Goal: Information Seeking & Learning: Learn about a topic

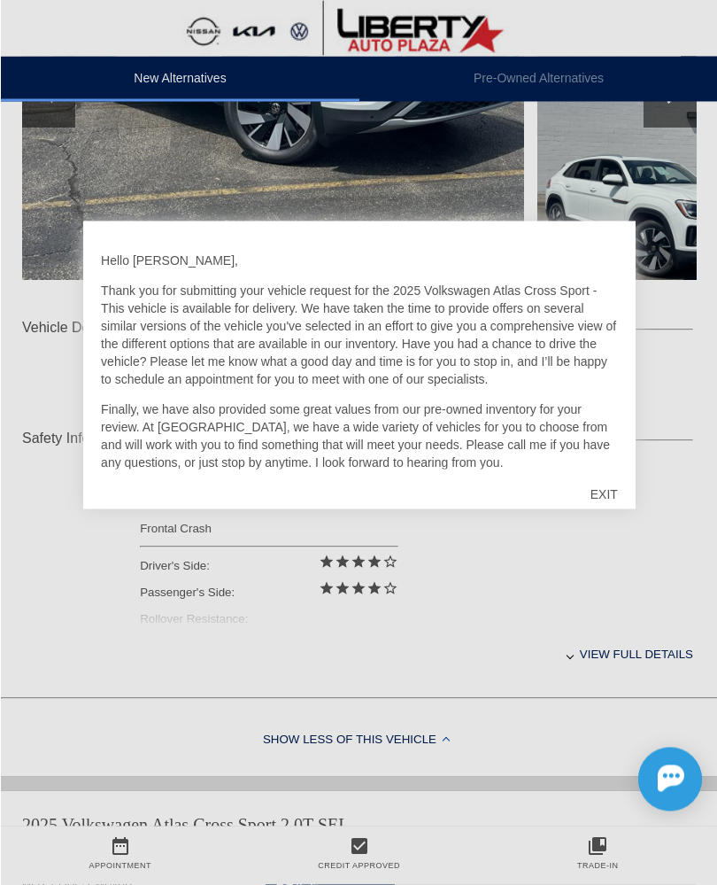
scroll to position [429, 0]
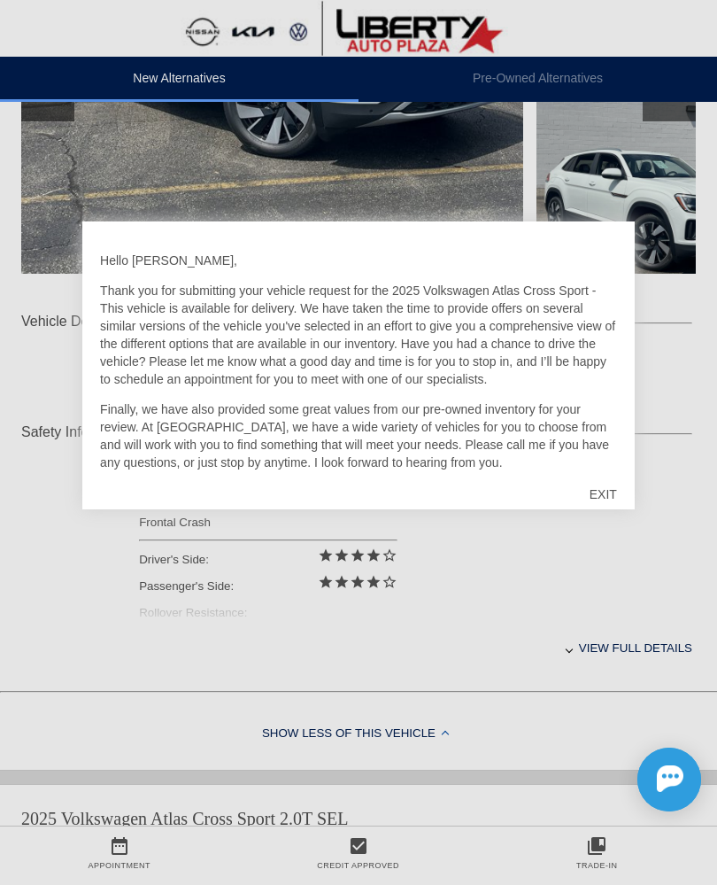
click at [600, 495] on div "EXIT" at bounding box center [603, 494] width 63 height 53
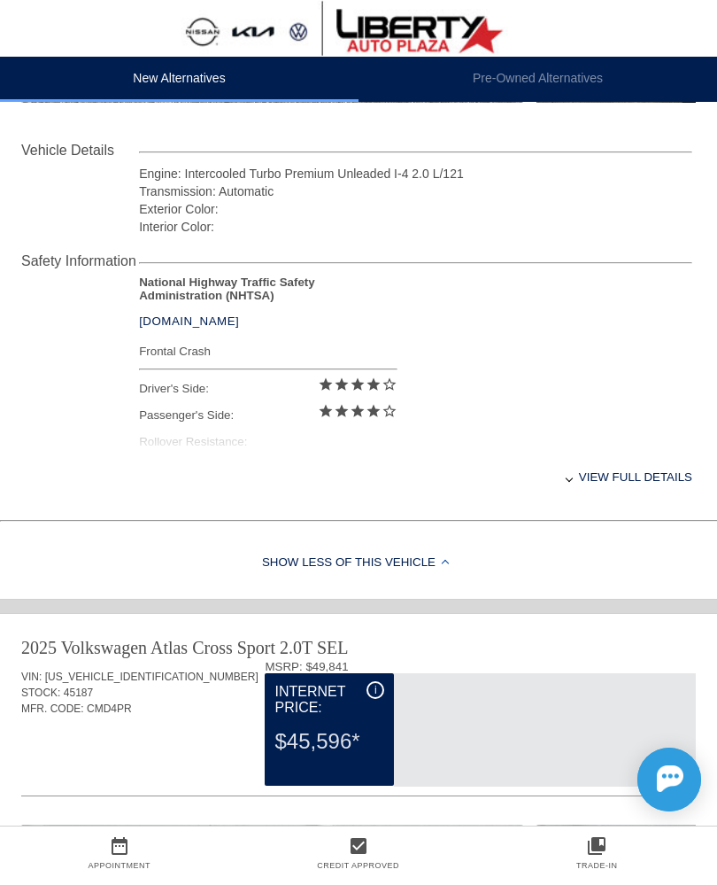
scroll to position [600, 0]
click at [633, 485] on div "View full details" at bounding box center [416, 475] width 554 height 43
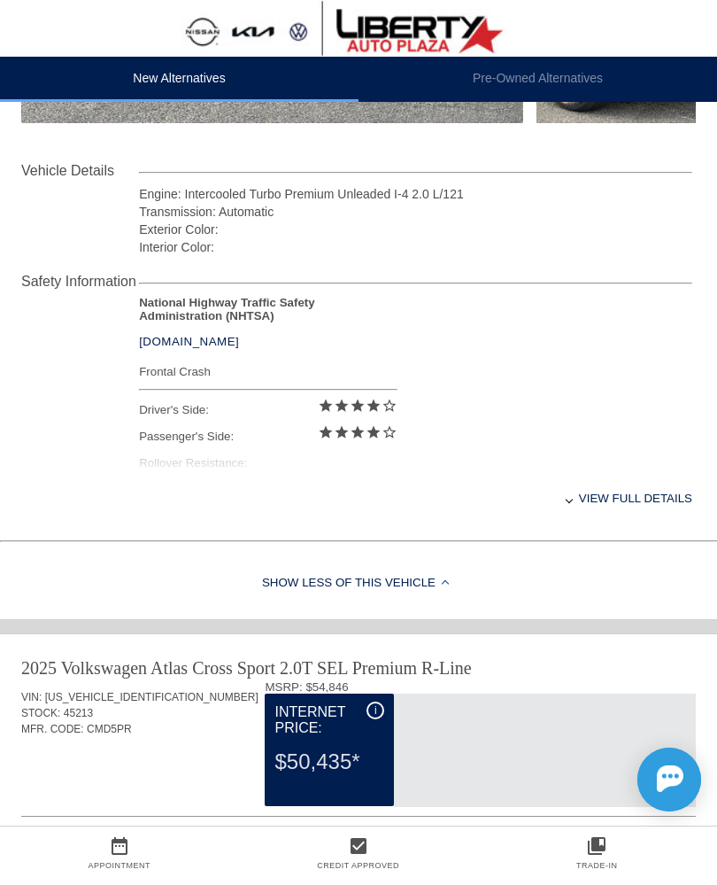
scroll to position [1668, 0]
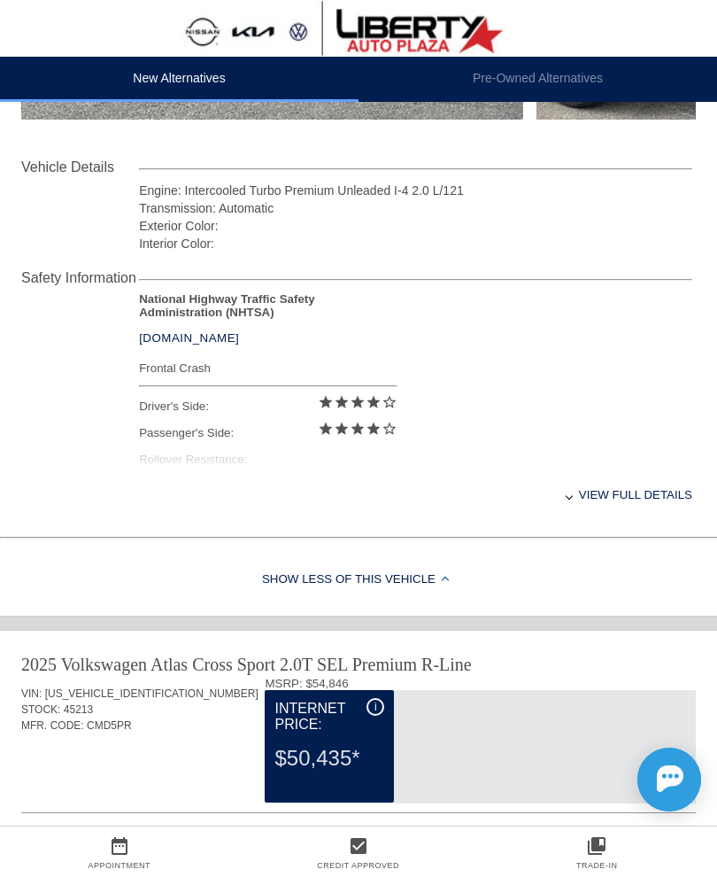
click at [611, 505] on div "View full details" at bounding box center [416, 494] width 554 height 43
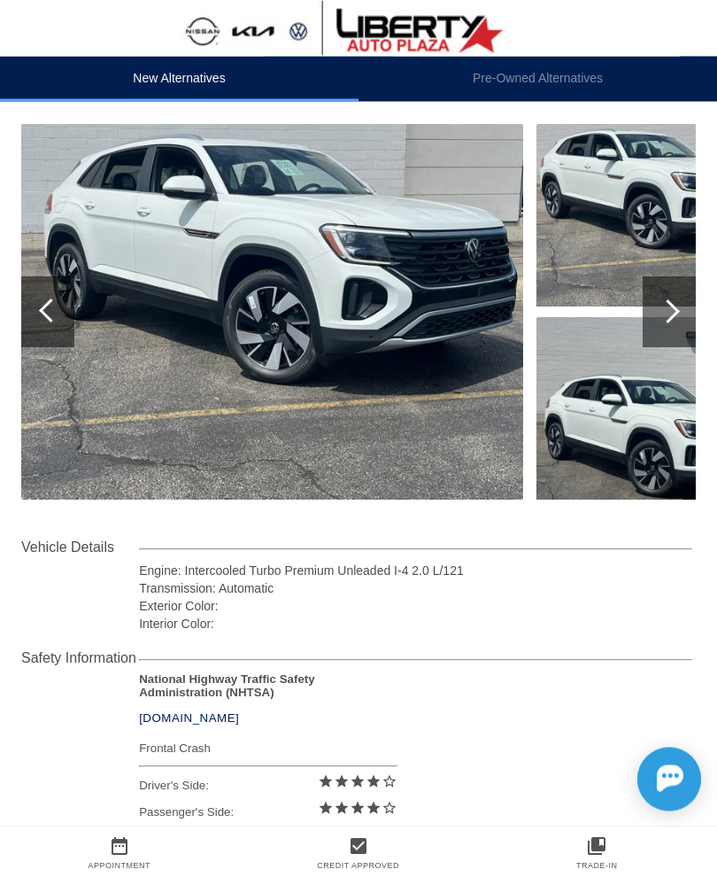
scroll to position [0, 0]
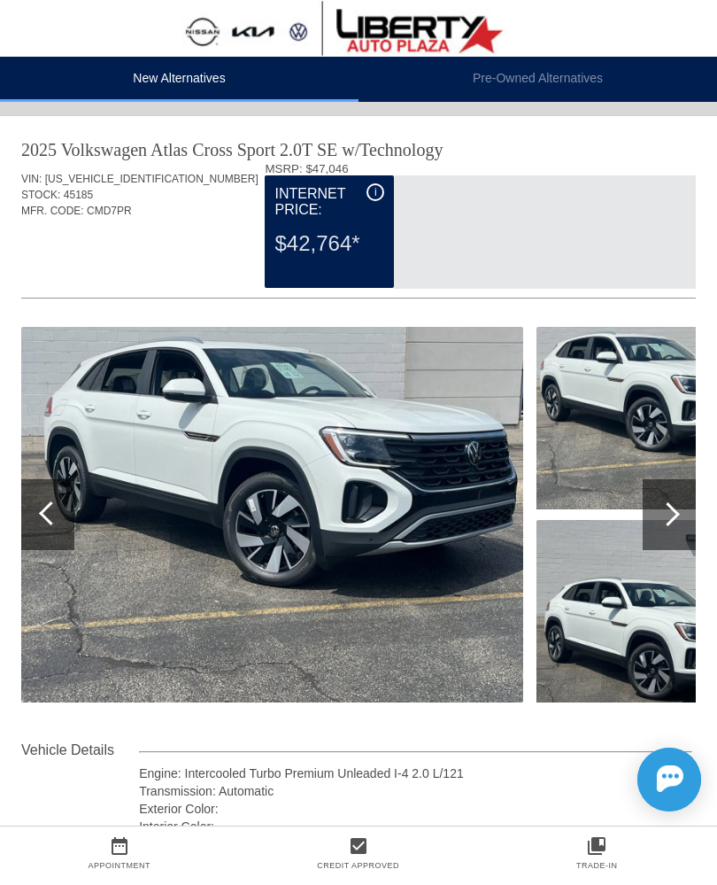
click at [75, 515] on img at bounding box center [272, 515] width 502 height 376
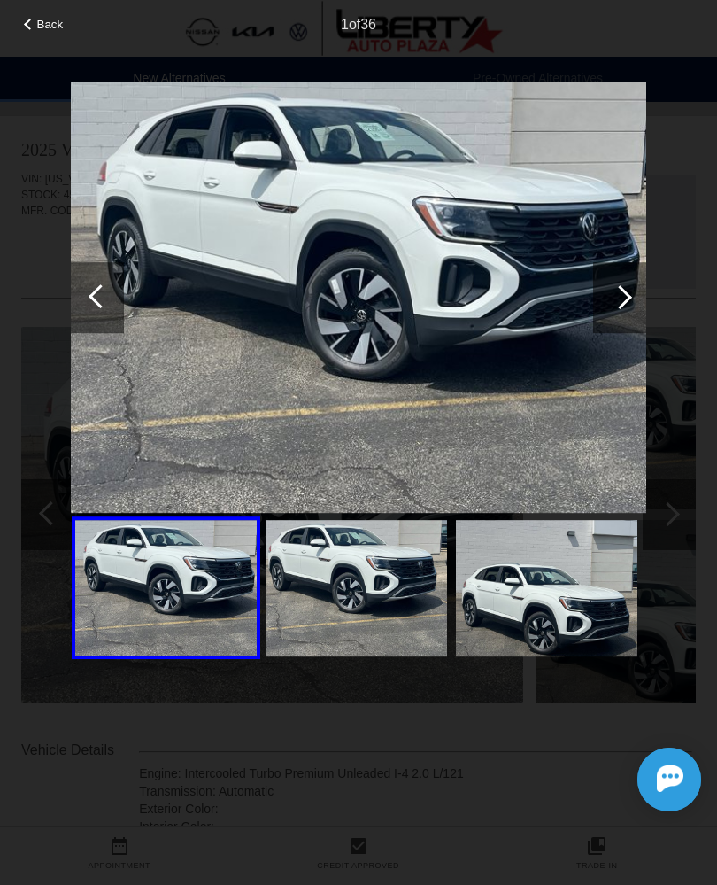
click at [624, 305] on div at bounding box center [619, 297] width 53 height 71
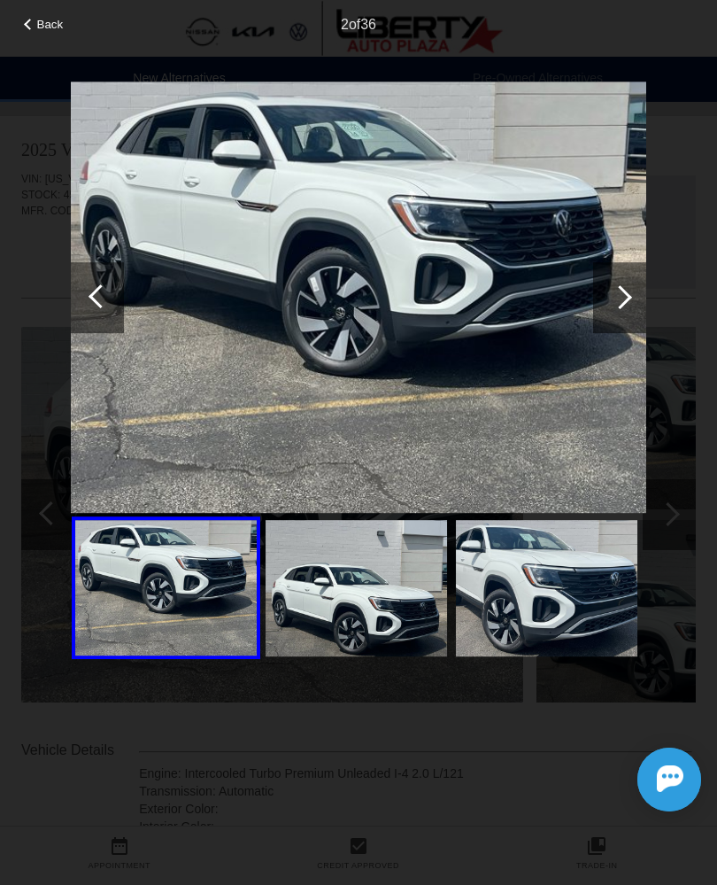
click at [625, 298] on div at bounding box center [620, 297] width 24 height 24
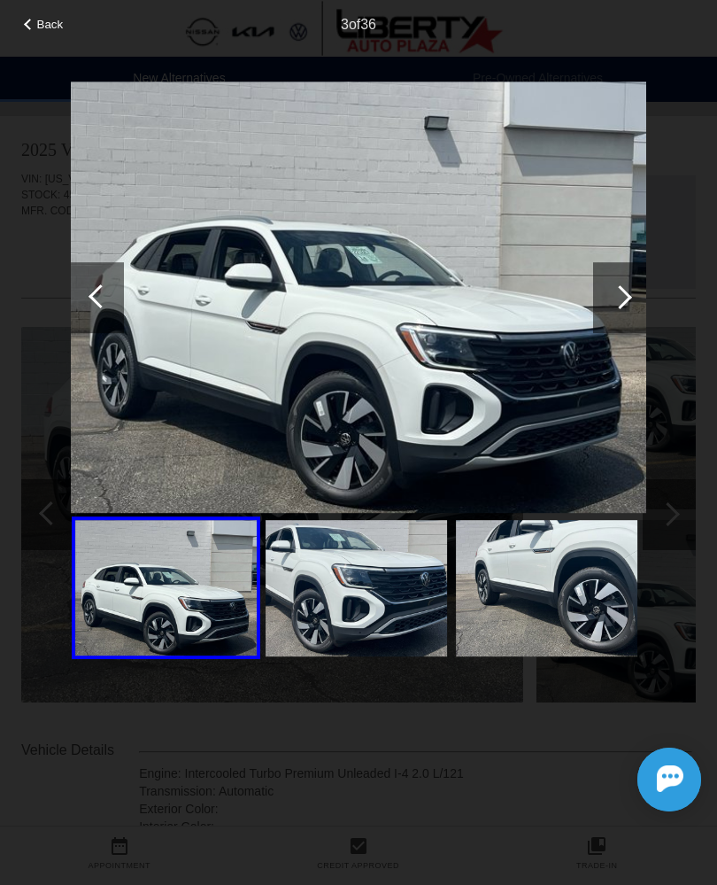
click at [608, 314] on div at bounding box center [619, 297] width 53 height 71
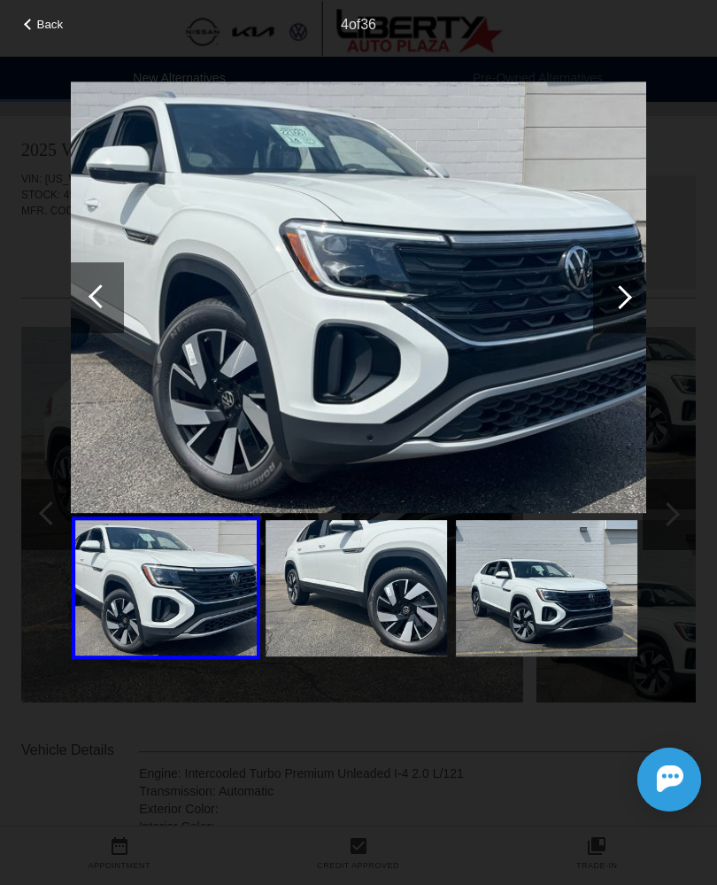
click at [605, 302] on div at bounding box center [619, 297] width 53 height 71
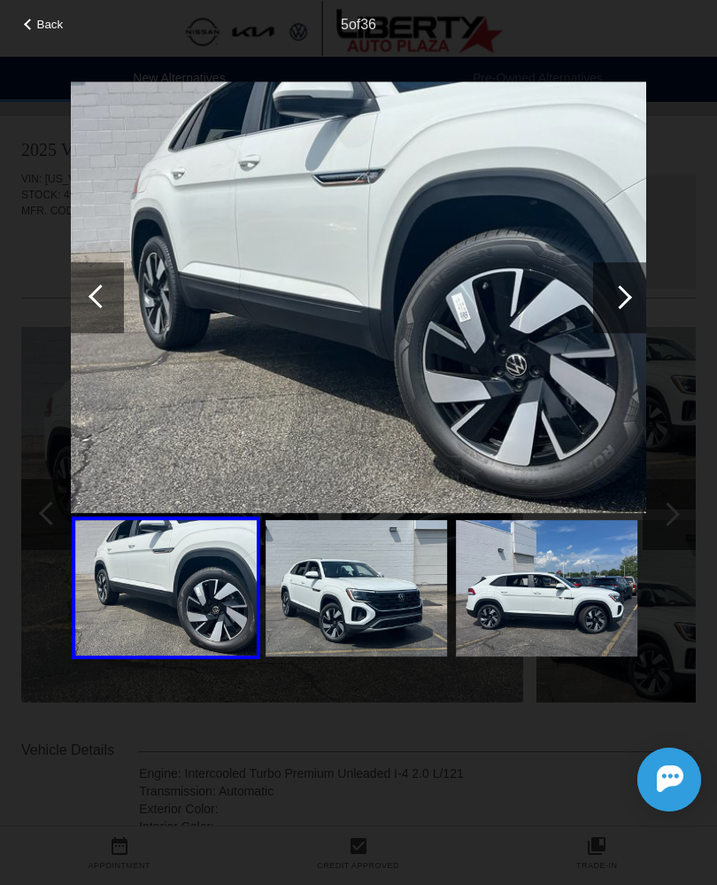
click at [619, 296] on div at bounding box center [620, 297] width 24 height 24
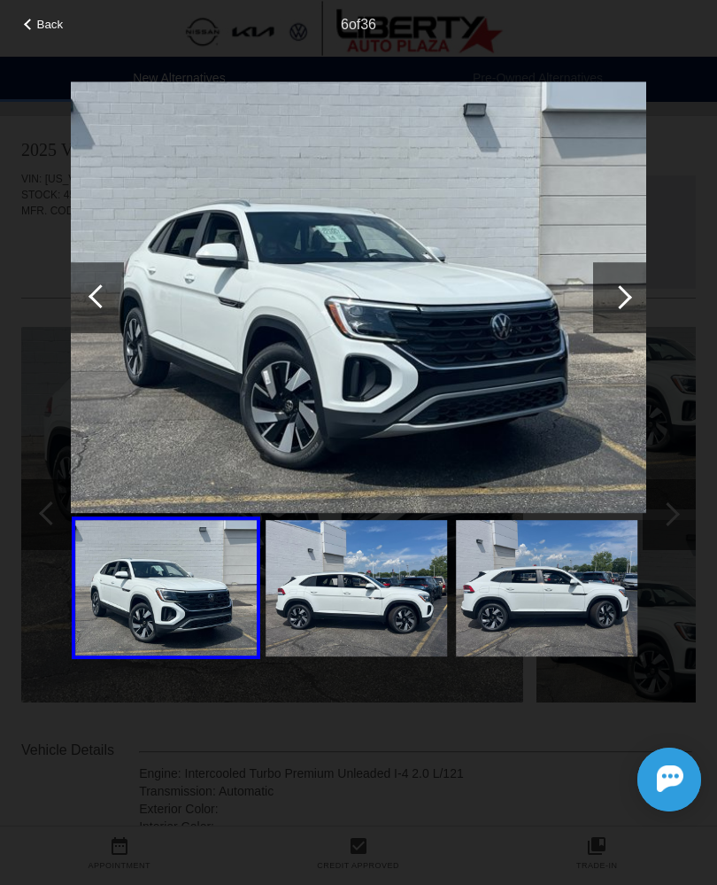
click at [616, 292] on div at bounding box center [620, 297] width 24 height 24
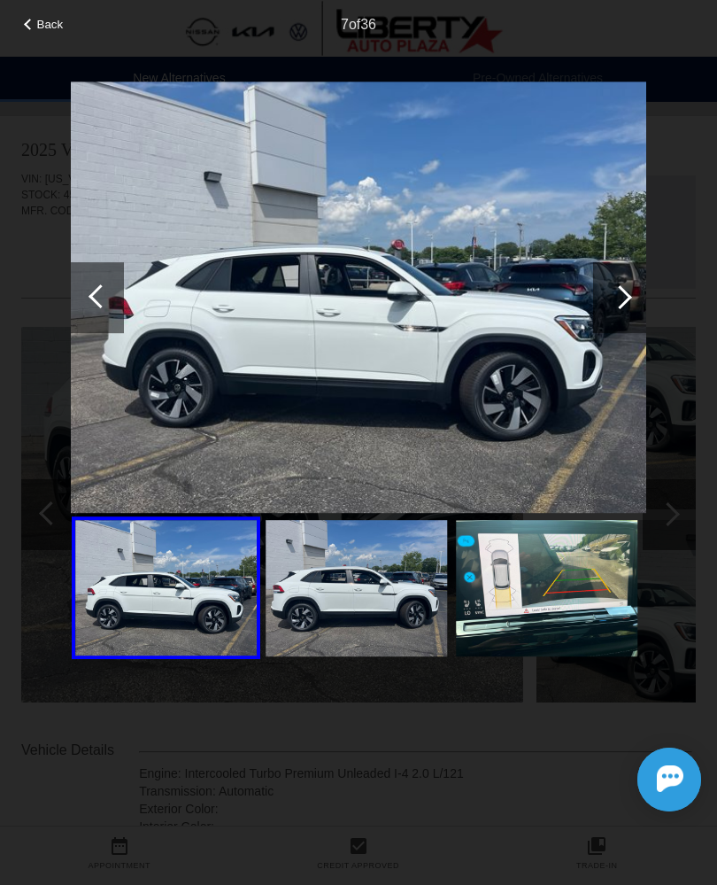
click at [608, 303] on div at bounding box center [619, 297] width 53 height 71
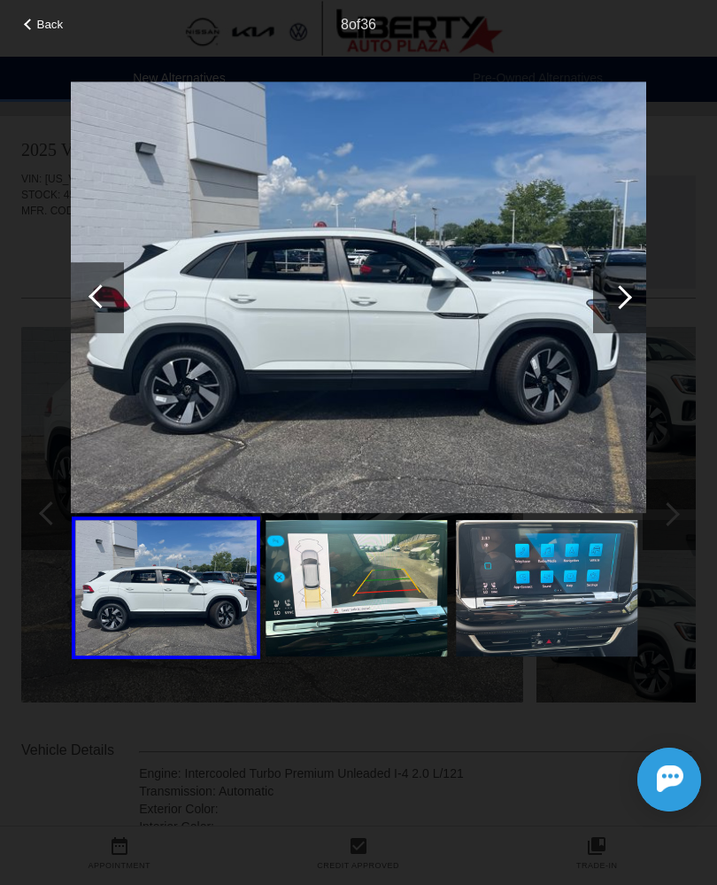
click at [615, 307] on div at bounding box center [619, 297] width 53 height 71
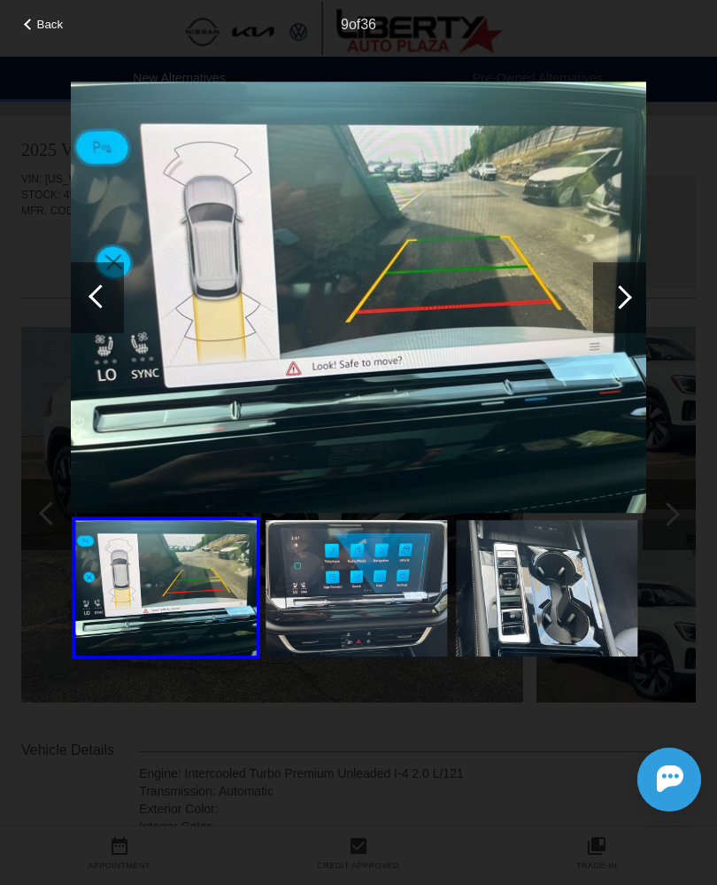
click at [617, 317] on div at bounding box center [619, 297] width 53 height 71
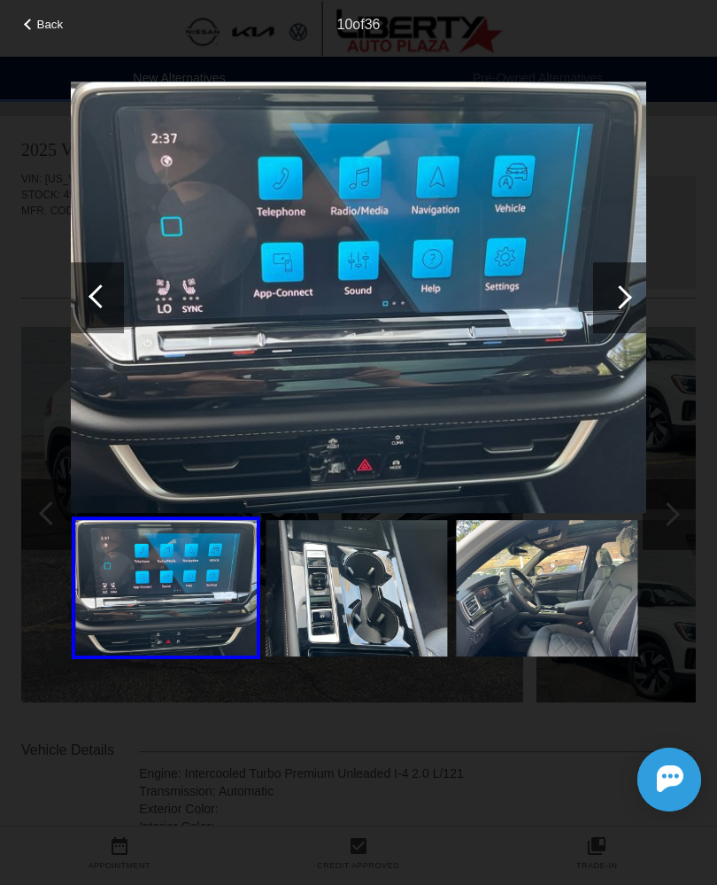
click at [608, 286] on div at bounding box center [619, 297] width 53 height 71
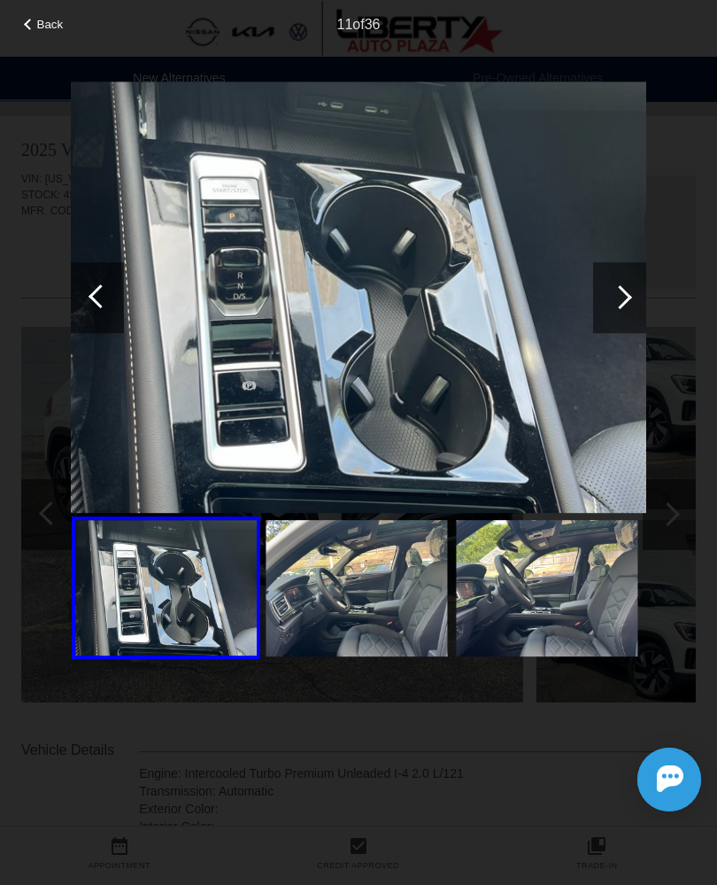
click at [618, 283] on div at bounding box center [619, 297] width 53 height 71
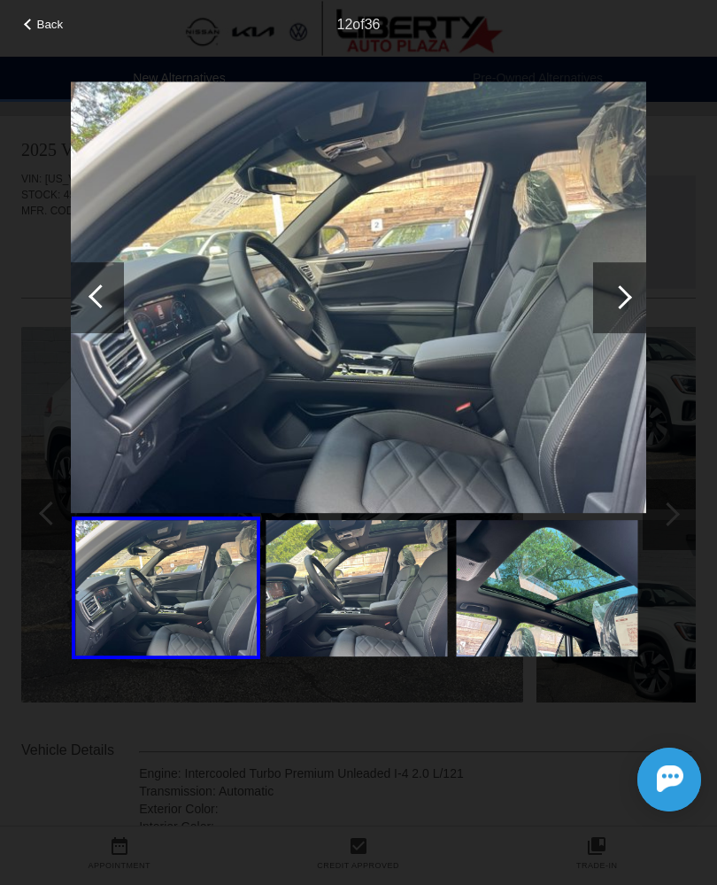
click at [626, 285] on div at bounding box center [619, 297] width 53 height 71
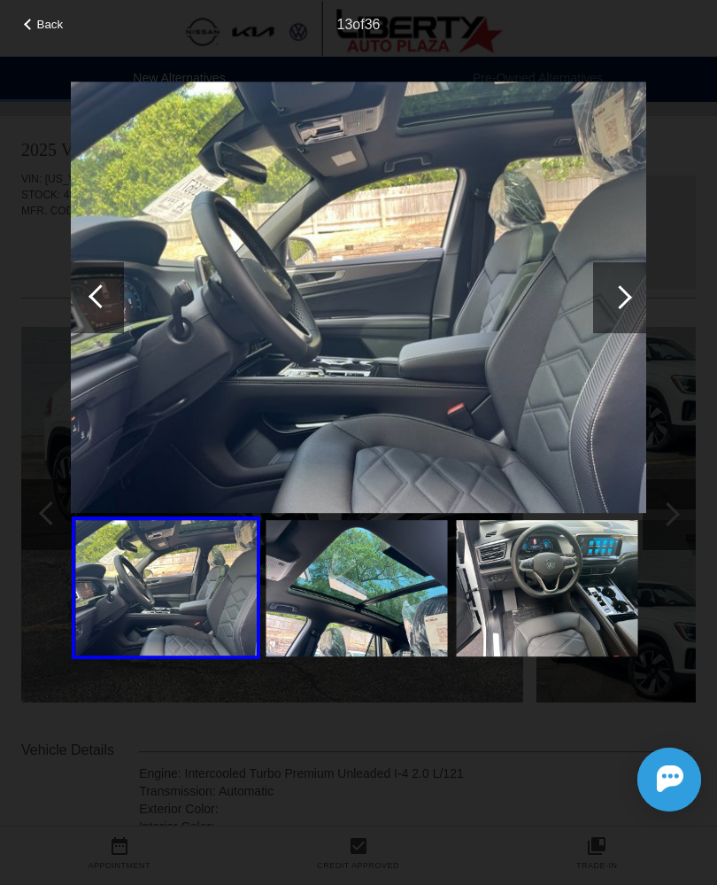
click at [623, 285] on div at bounding box center [619, 297] width 53 height 71
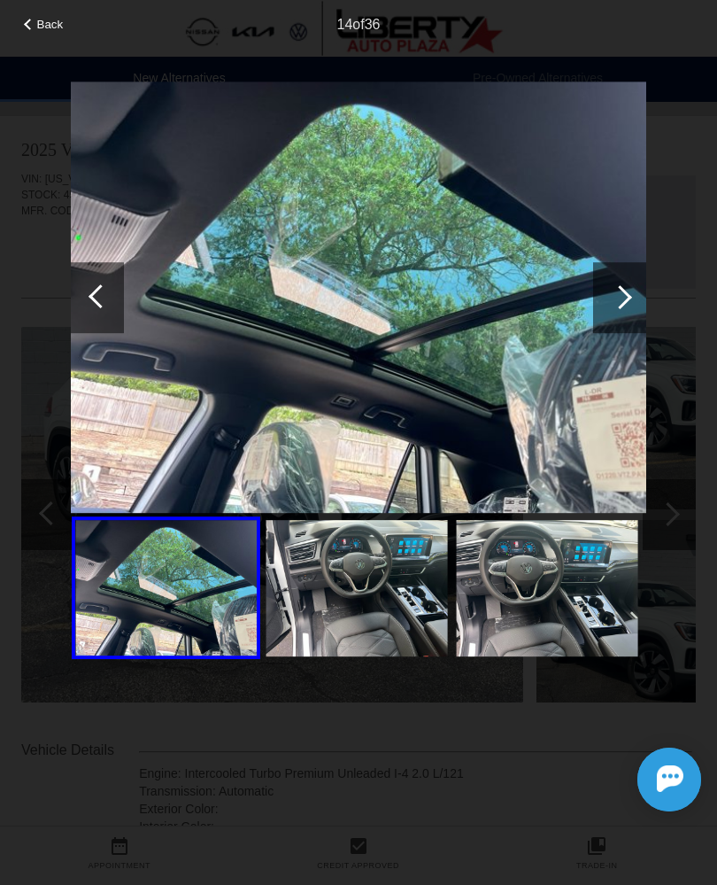
click at [629, 298] on div at bounding box center [620, 297] width 24 height 24
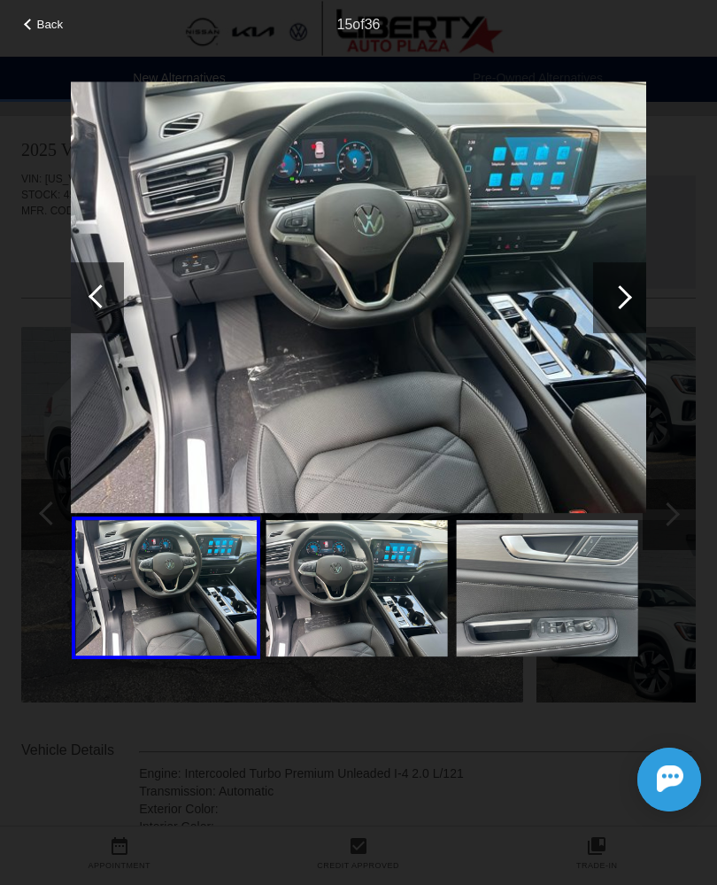
click at [614, 288] on div at bounding box center [619, 297] width 53 height 71
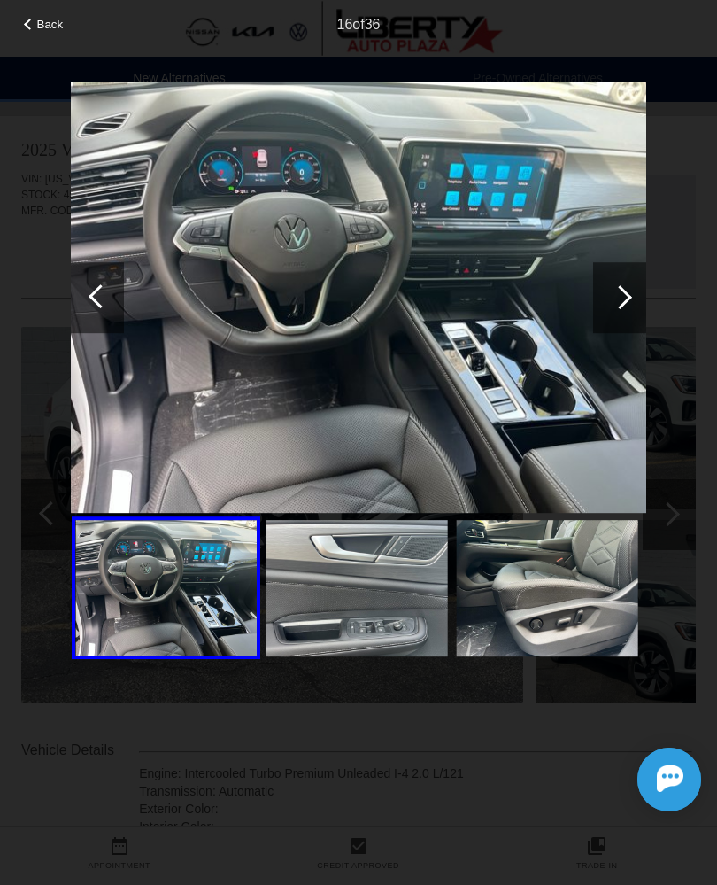
click at [642, 293] on div at bounding box center [619, 297] width 53 height 71
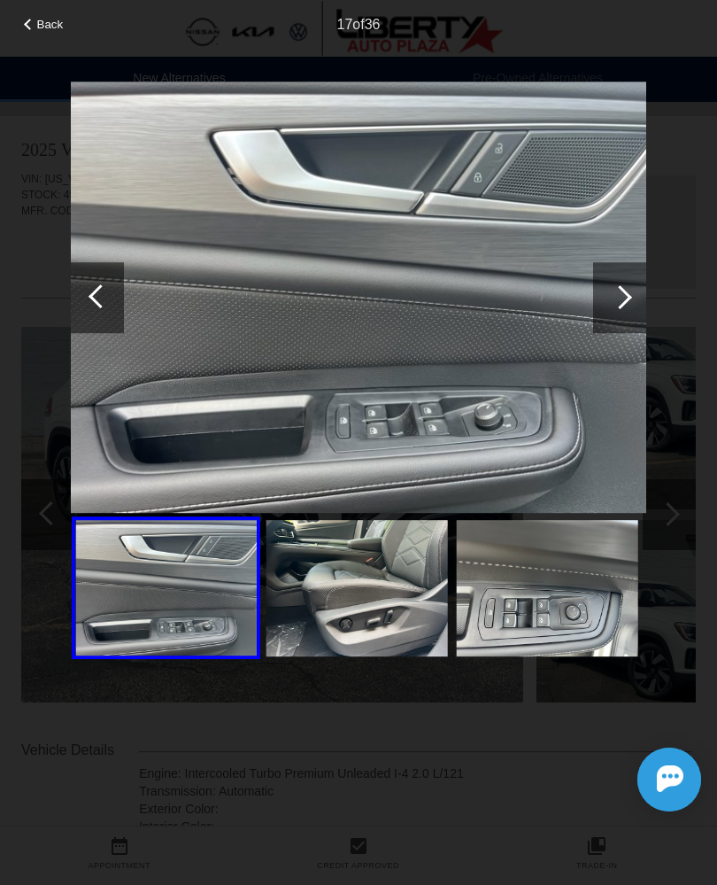
click at [616, 287] on div at bounding box center [619, 297] width 53 height 71
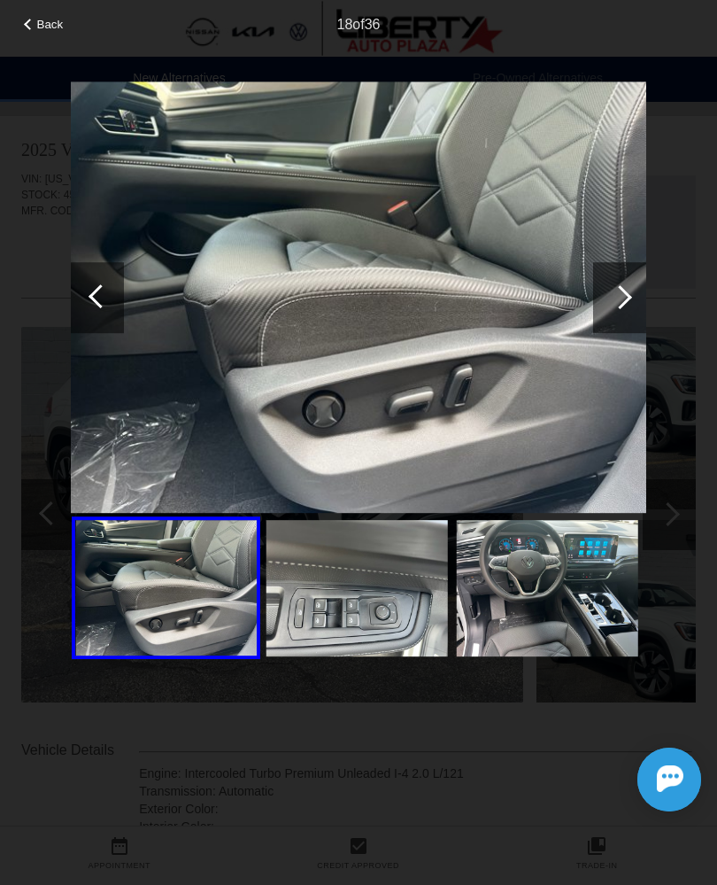
click at [629, 292] on div at bounding box center [619, 297] width 53 height 71
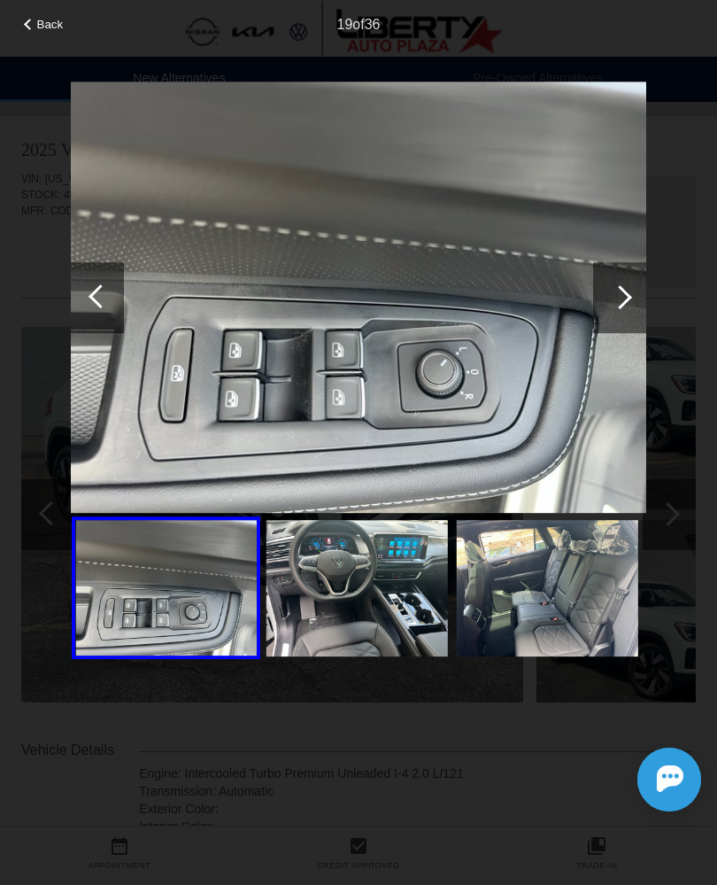
click at [611, 289] on div at bounding box center [619, 297] width 53 height 71
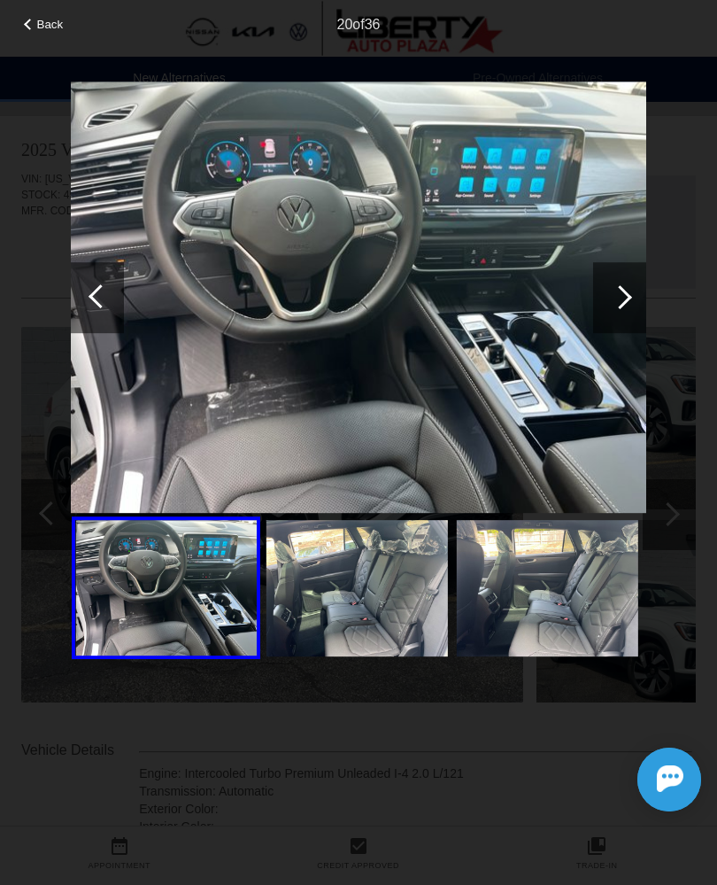
click at [629, 298] on div at bounding box center [620, 297] width 24 height 24
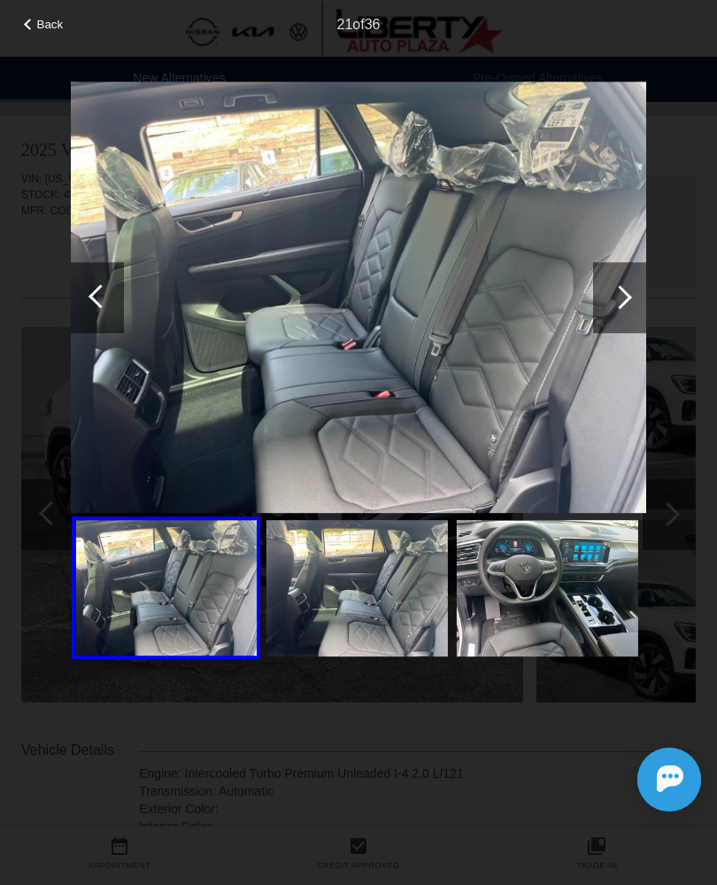
click at [620, 298] on div at bounding box center [620, 297] width 24 height 24
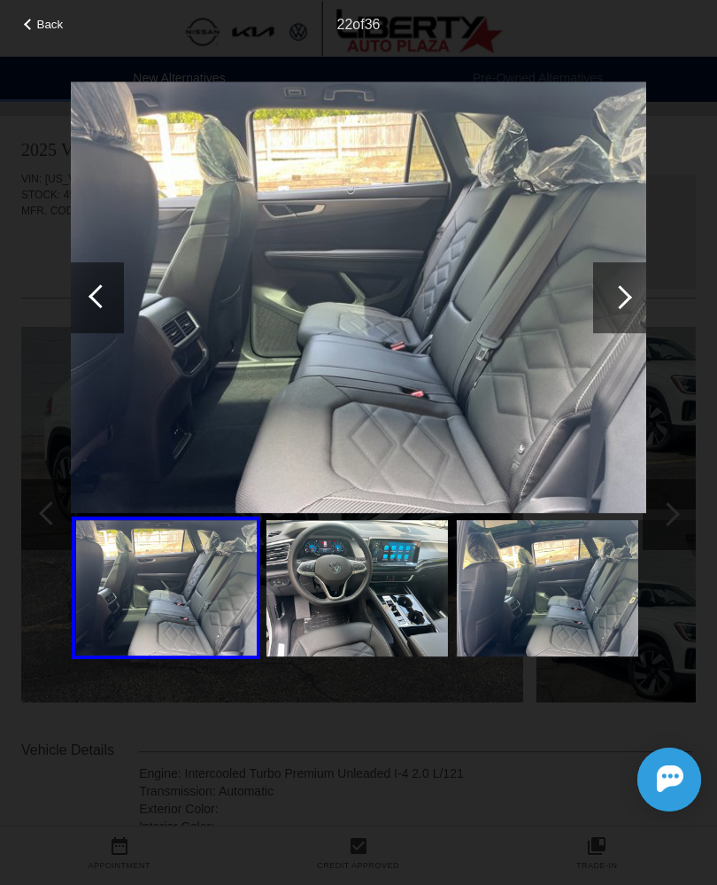
click at [633, 290] on div at bounding box center [619, 297] width 53 height 71
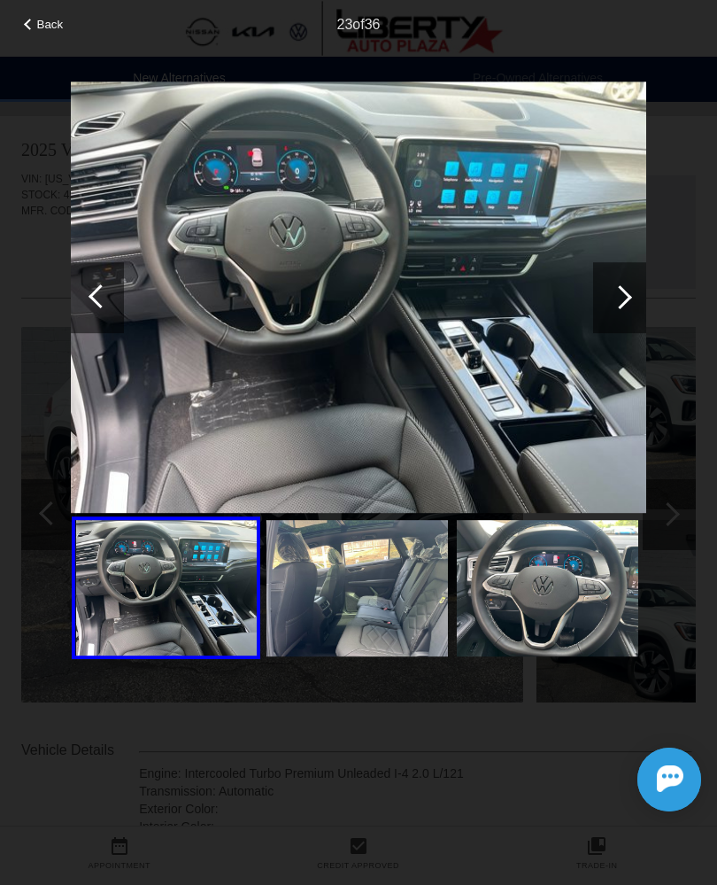
click at [624, 291] on div at bounding box center [620, 297] width 24 height 24
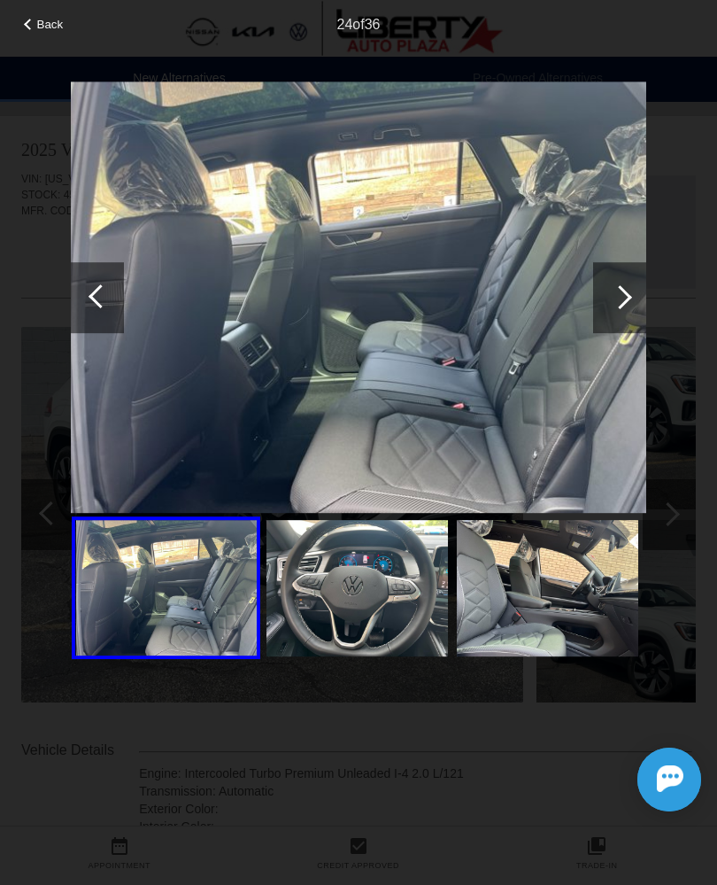
click at [619, 293] on div at bounding box center [620, 297] width 24 height 24
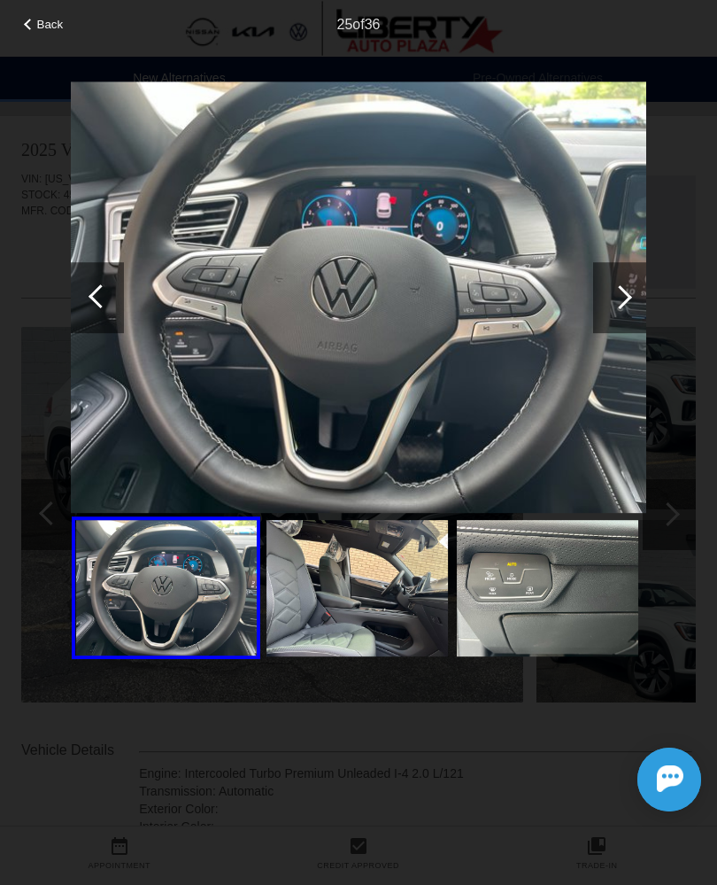
click at [623, 290] on div at bounding box center [620, 297] width 24 height 24
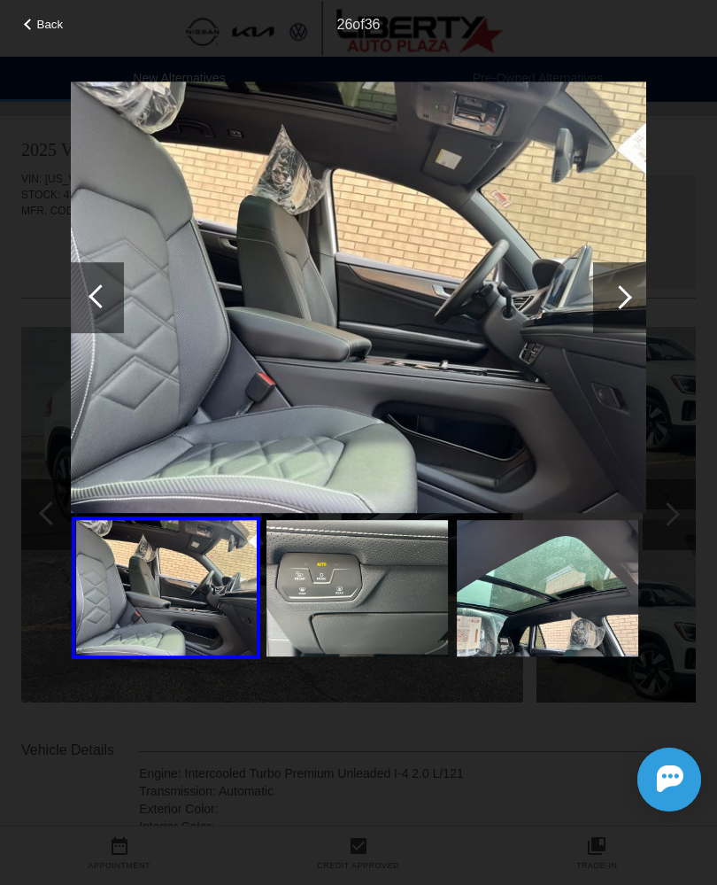
click at [622, 296] on div at bounding box center [620, 297] width 24 height 24
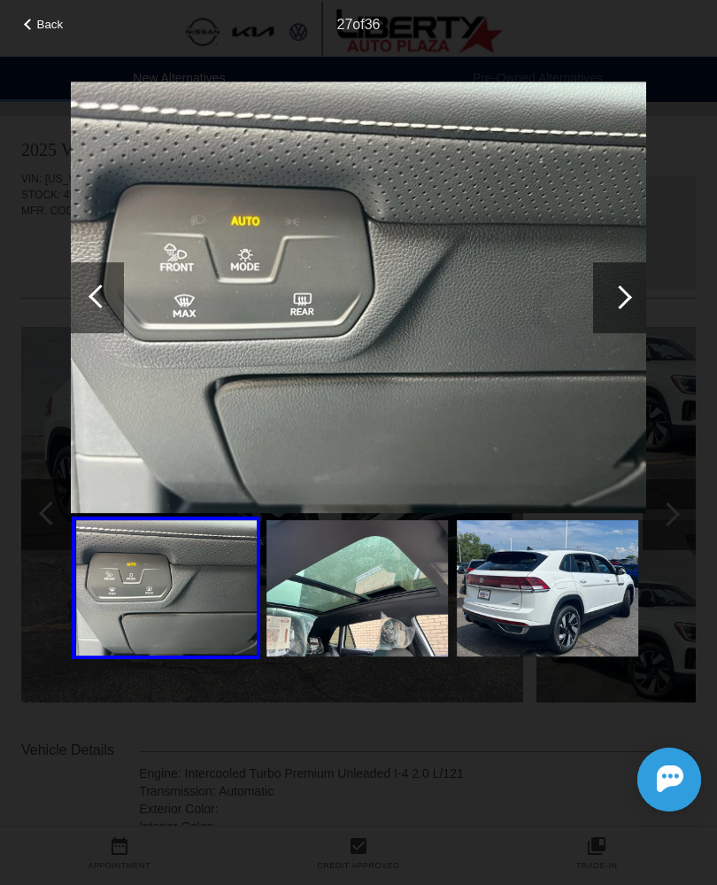
click at [613, 302] on div at bounding box center [619, 297] width 53 height 71
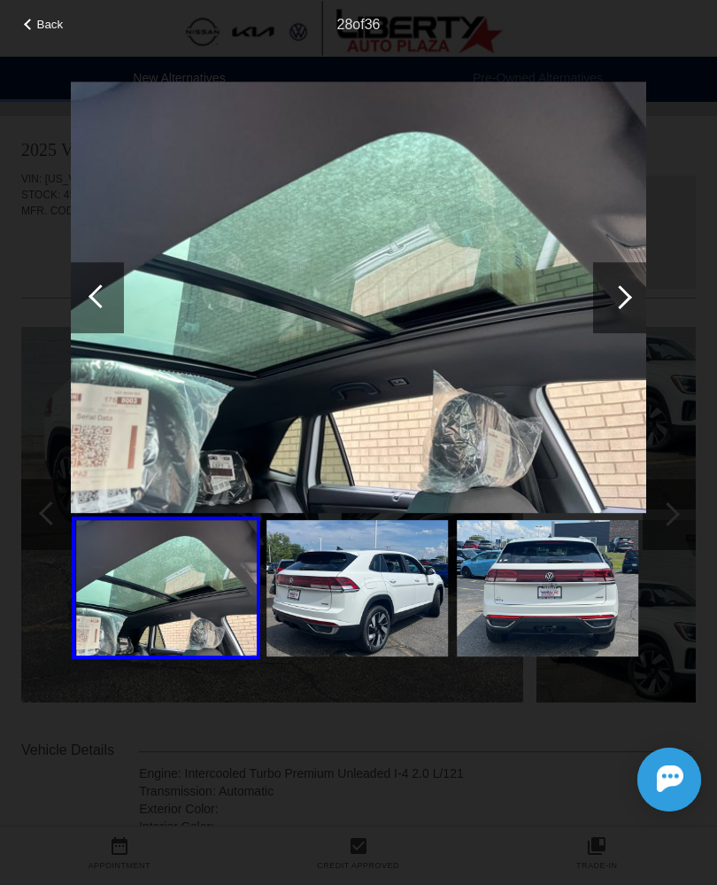
click at [625, 287] on div at bounding box center [619, 297] width 53 height 71
